Goal: Transaction & Acquisition: Purchase product/service

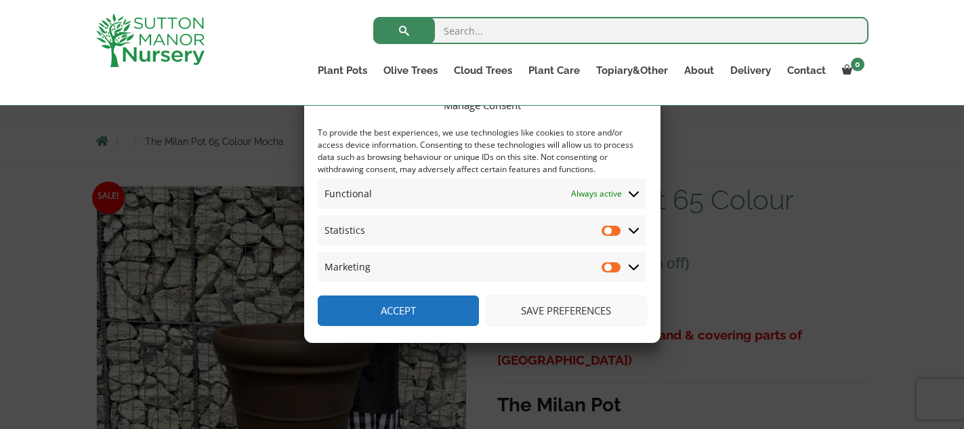
scroll to position [127, 0]
click at [617, 232] on input "Statistics" at bounding box center [612, 231] width 20 height 14
checkbox input "true"
click at [617, 265] on input "Marketing" at bounding box center [612, 267] width 20 height 14
checkbox input "true"
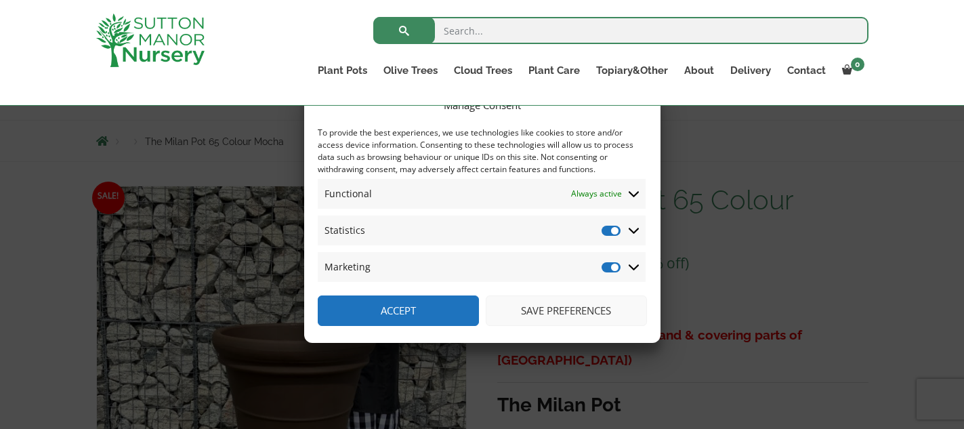
click at [572, 309] on button "Save preferences" at bounding box center [566, 310] width 161 height 30
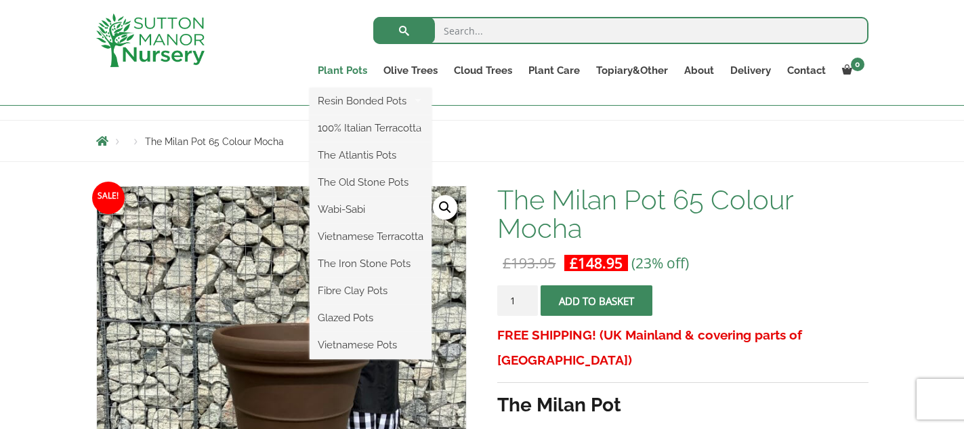
click at [343, 71] on link "Plant Pots" at bounding box center [343, 70] width 66 height 19
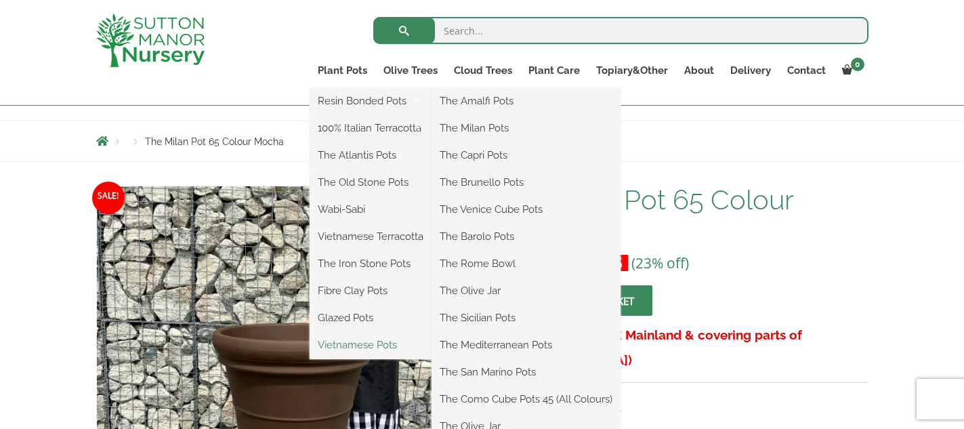
click at [381, 339] on link "Vietnamese Pots" at bounding box center [371, 345] width 122 height 20
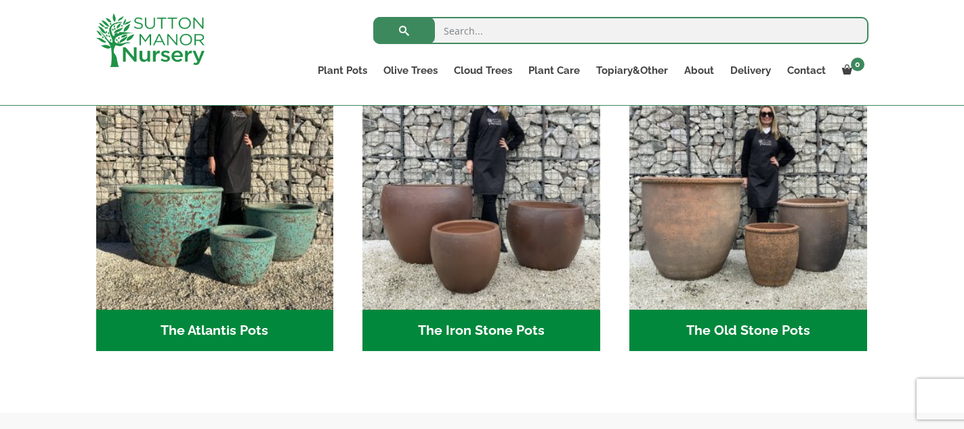
scroll to position [761, 0]
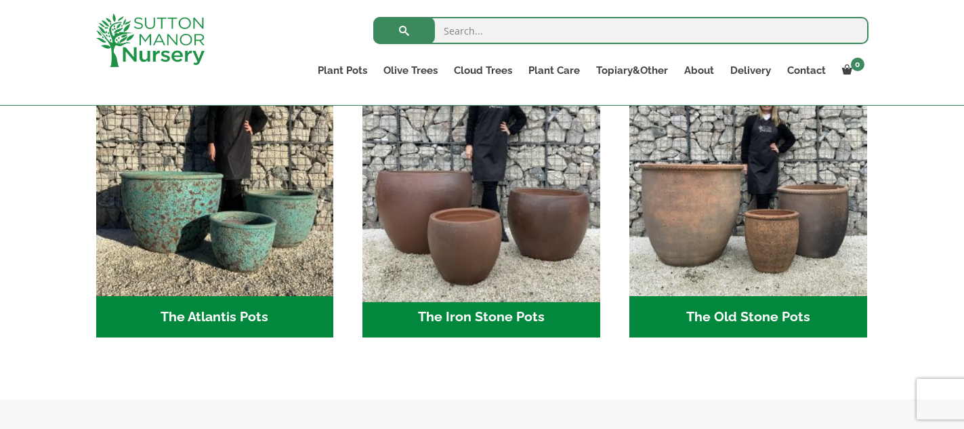
click at [436, 285] on img "Visit product category The Iron Stone Pots" at bounding box center [481, 177] width 249 height 249
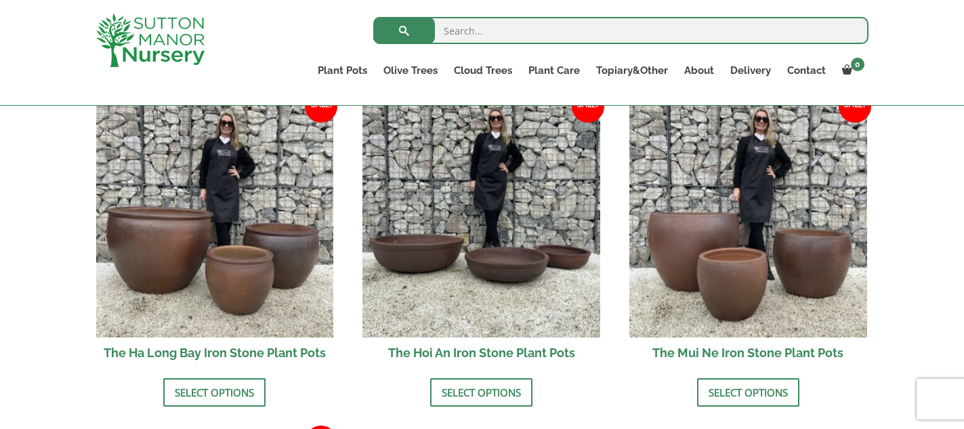
scroll to position [554, 0]
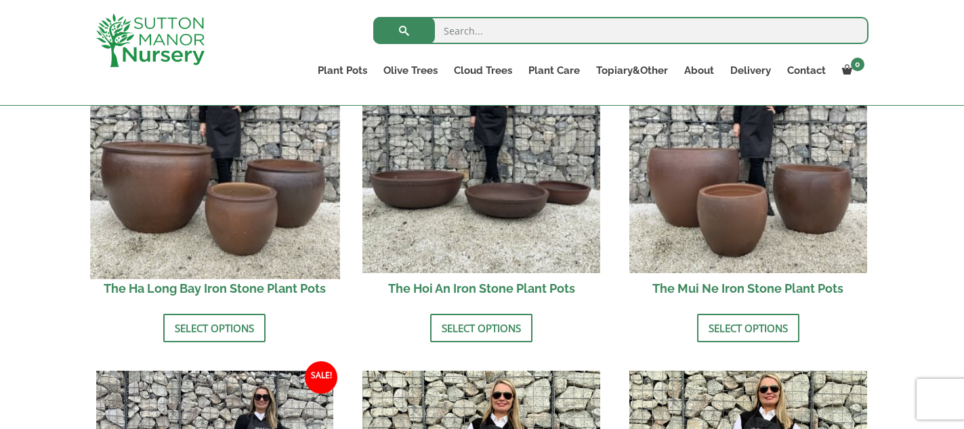
click at [192, 222] on img at bounding box center [214, 153] width 249 height 249
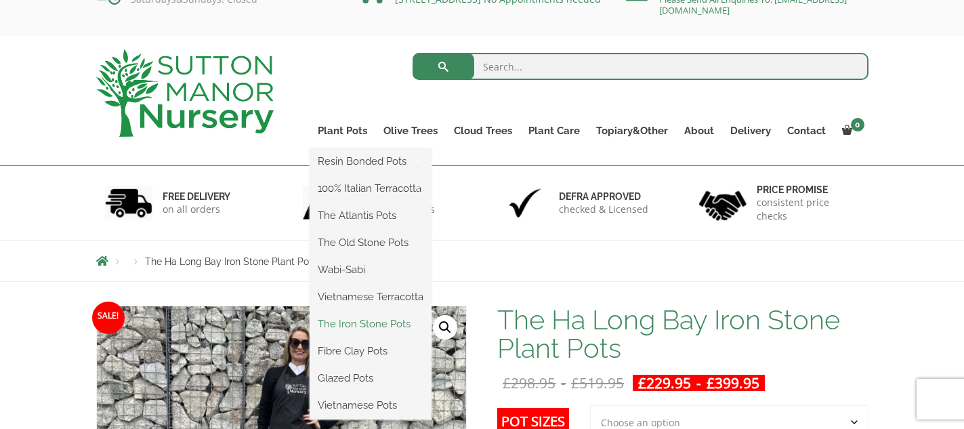
scroll to position [48, 0]
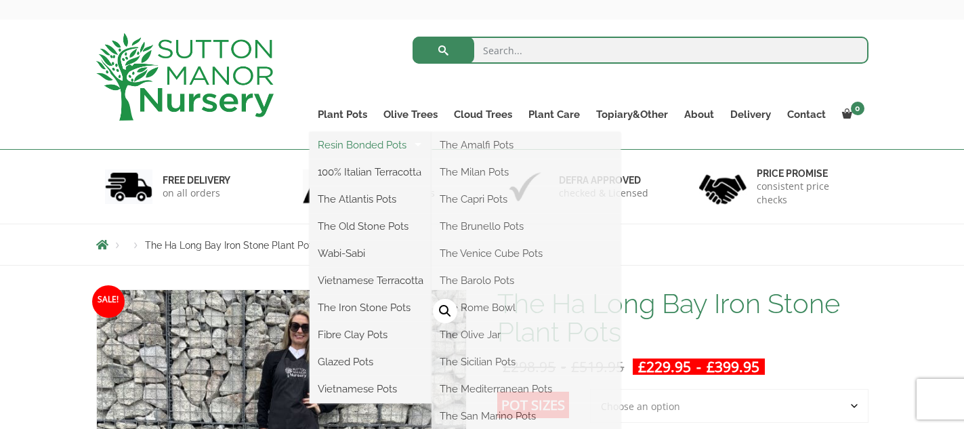
click at [360, 146] on link "Resin Bonded Pots" at bounding box center [371, 145] width 122 height 20
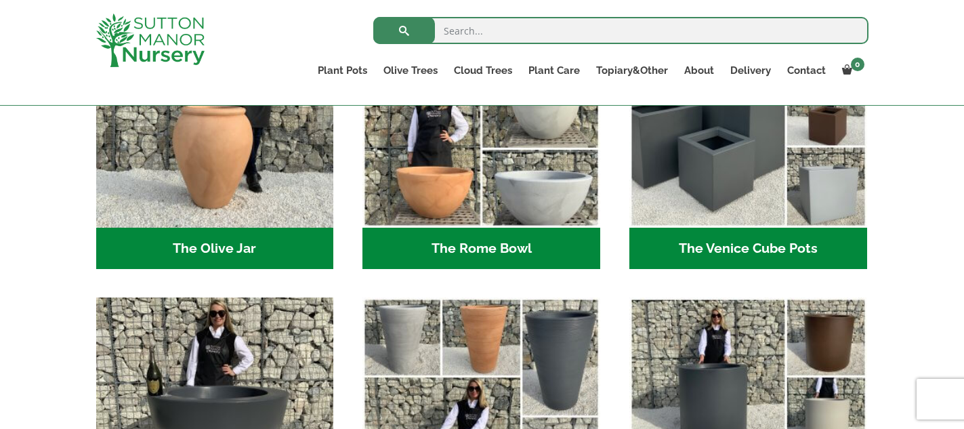
scroll to position [1276, 0]
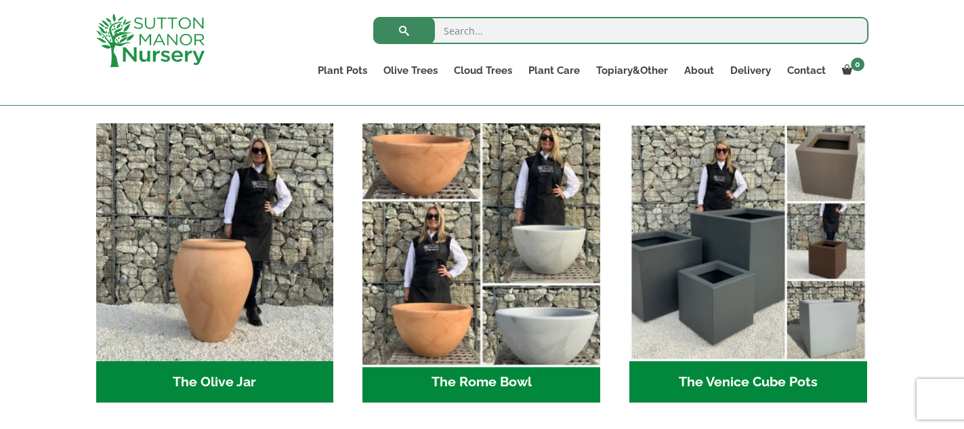
click at [408, 251] on img "Visit product category The Rome Bowl" at bounding box center [481, 242] width 249 height 249
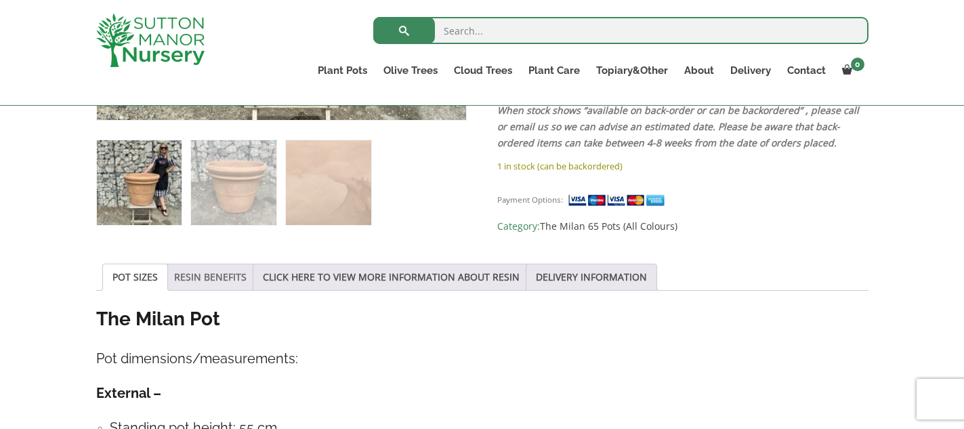
click at [220, 276] on link "RESIN BENEFITS" at bounding box center [210, 277] width 72 height 26
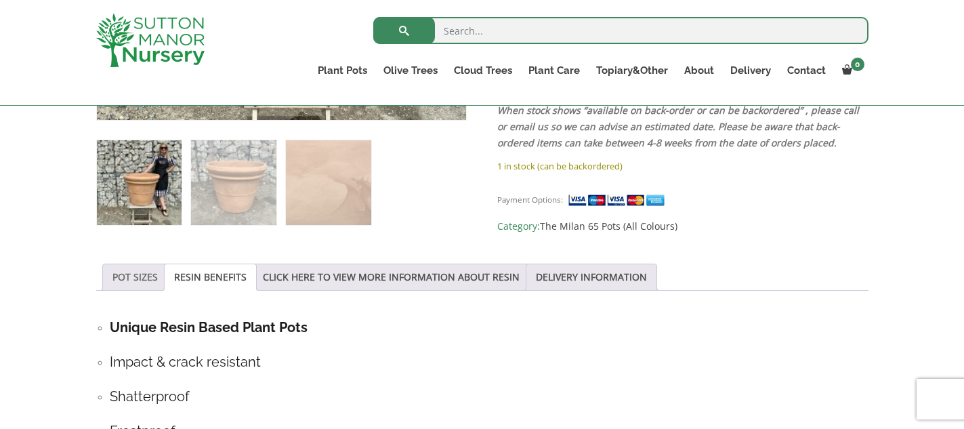
click at [130, 273] on link "POT SIZES" at bounding box center [134, 277] width 45 height 26
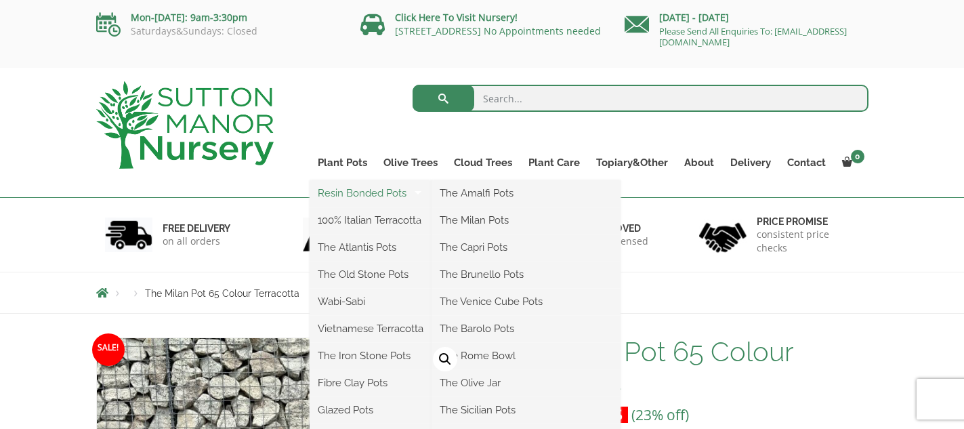
click at [383, 198] on link "Resin Bonded Pots" at bounding box center [371, 193] width 122 height 20
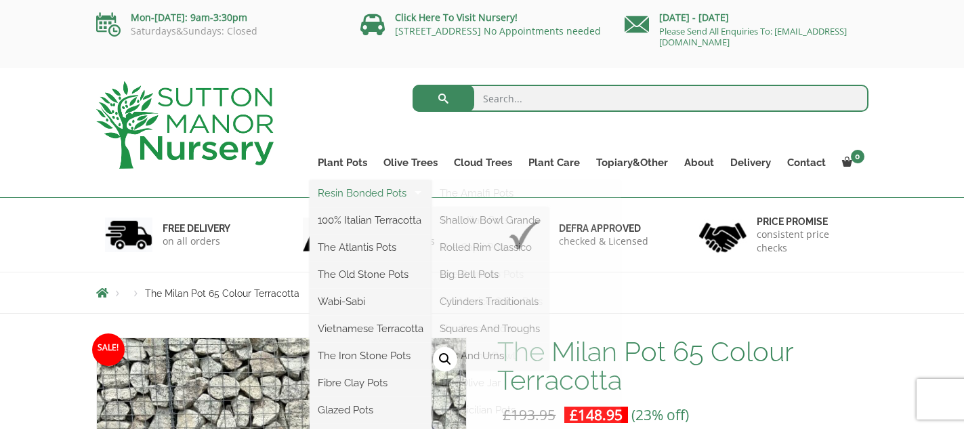
click at [367, 192] on link "Resin Bonded Pots" at bounding box center [371, 193] width 122 height 20
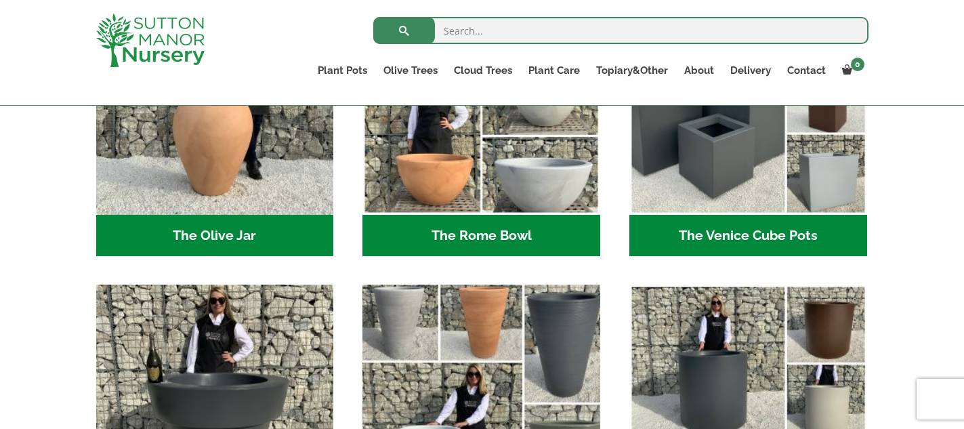
scroll to position [1416, 0]
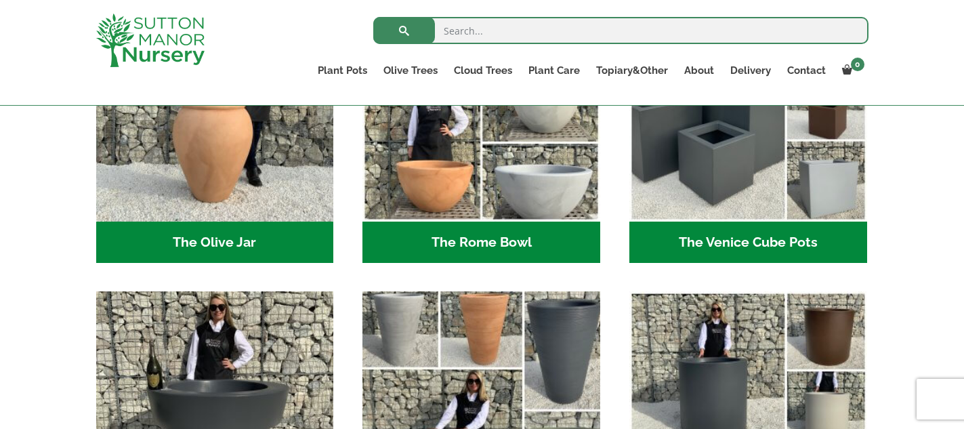
click at [501, 211] on img "Visit product category The Rome Bowl" at bounding box center [481, 103] width 238 height 238
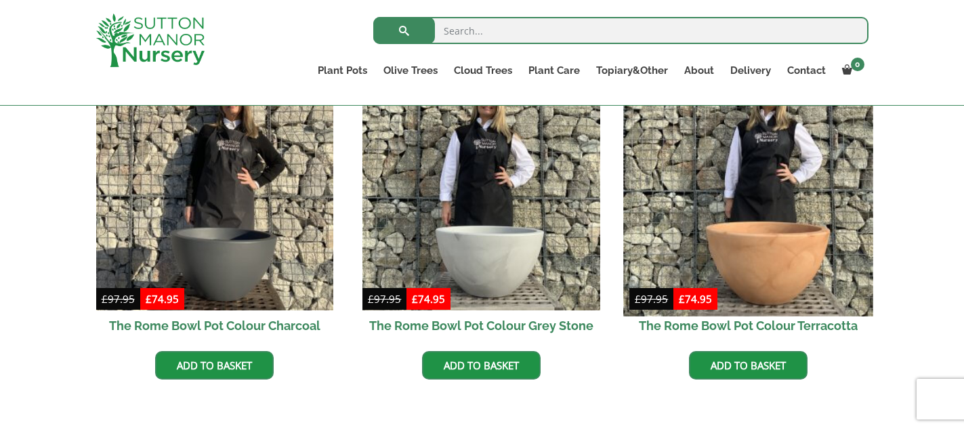
click at [718, 236] on img at bounding box center [747, 190] width 249 height 249
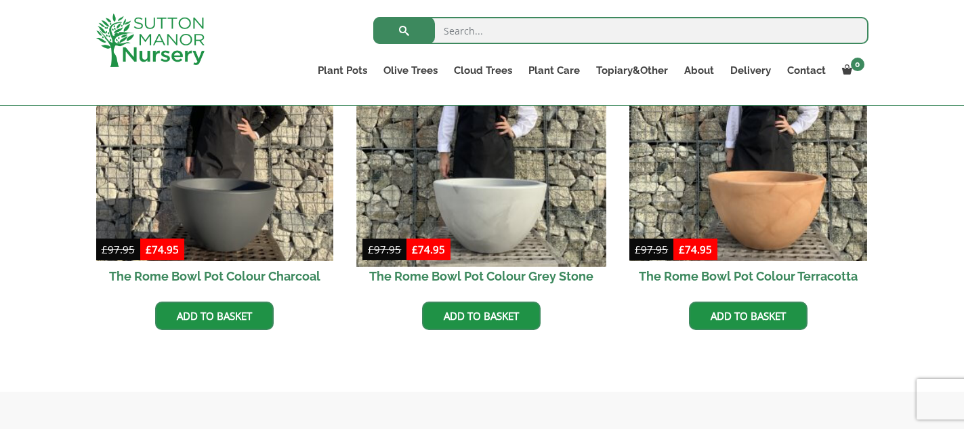
scroll to position [485, 0]
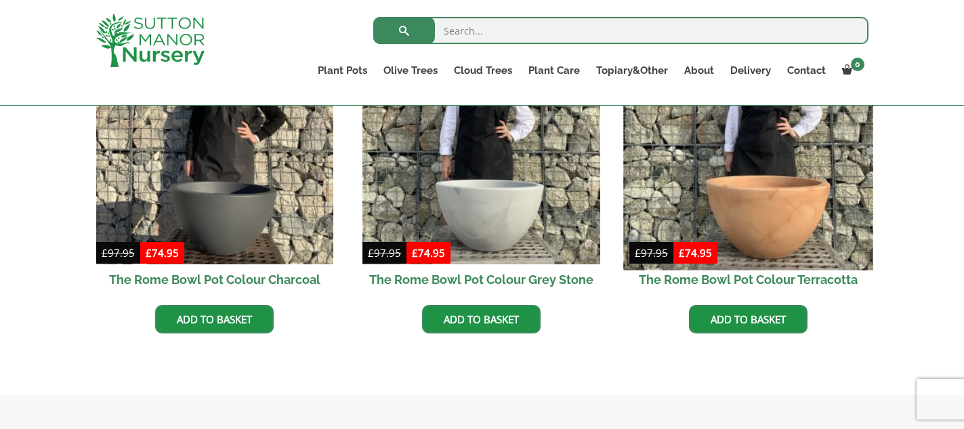
click at [773, 197] on img at bounding box center [747, 144] width 249 height 249
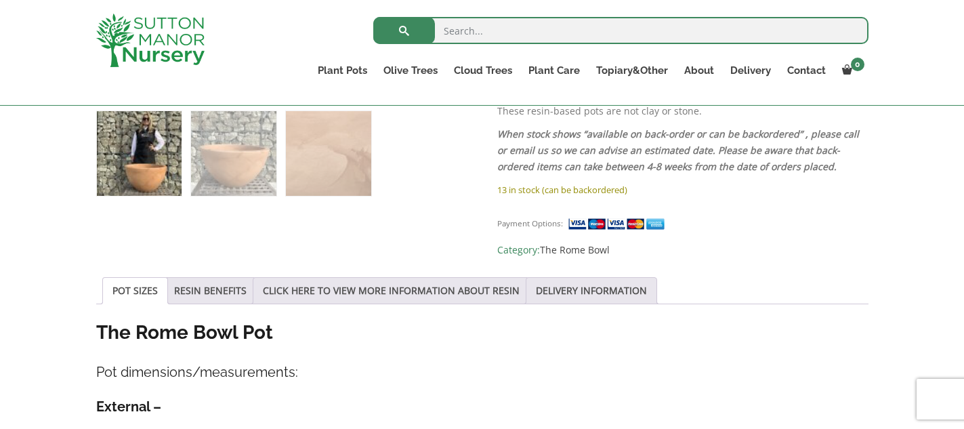
scroll to position [572, 0]
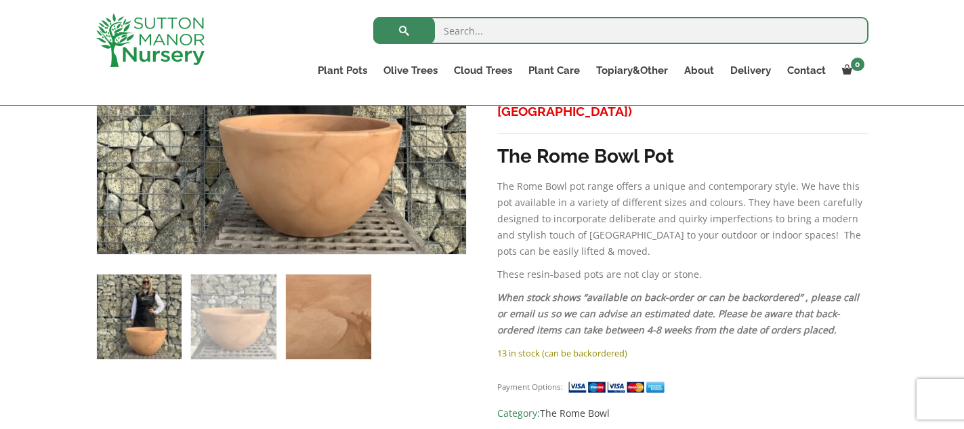
click at [348, 320] on img at bounding box center [328, 316] width 85 height 85
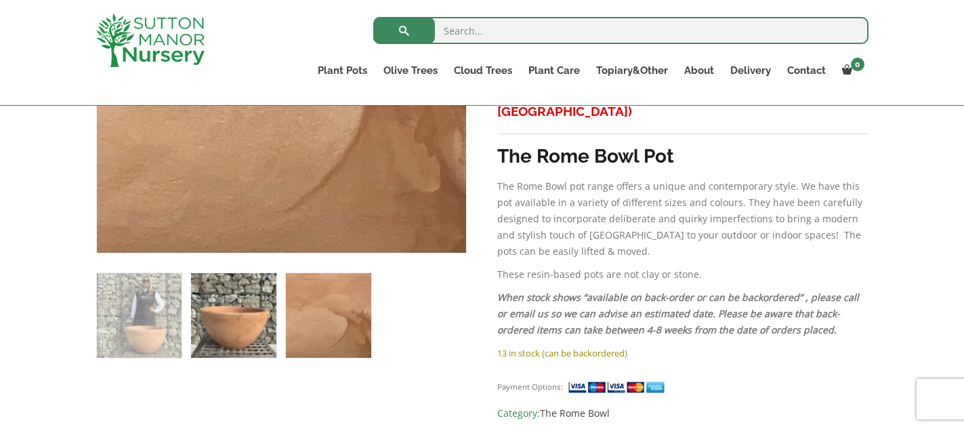
click at [250, 312] on img at bounding box center [233, 315] width 85 height 85
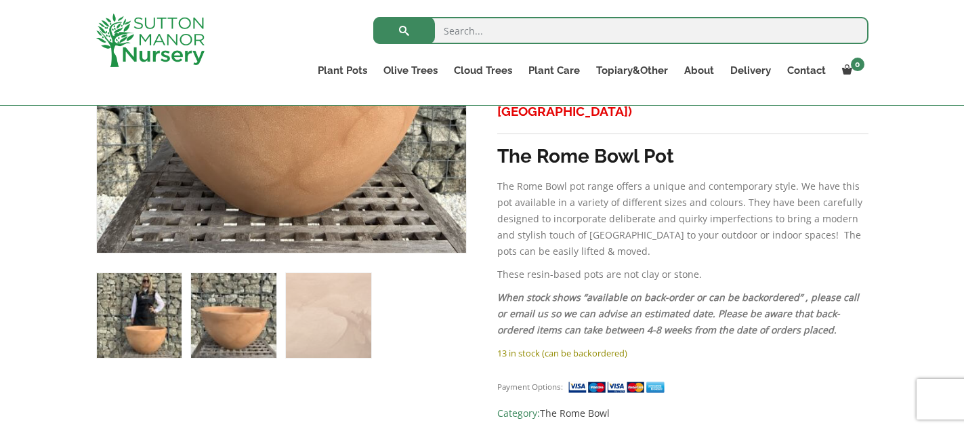
click at [157, 314] on img at bounding box center [139, 315] width 85 height 85
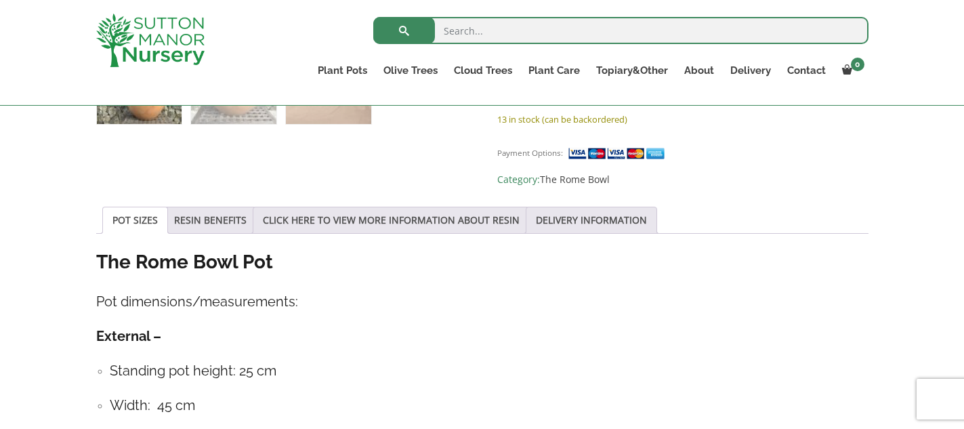
scroll to position [923, 0]
